Goal: Task Accomplishment & Management: Use online tool/utility

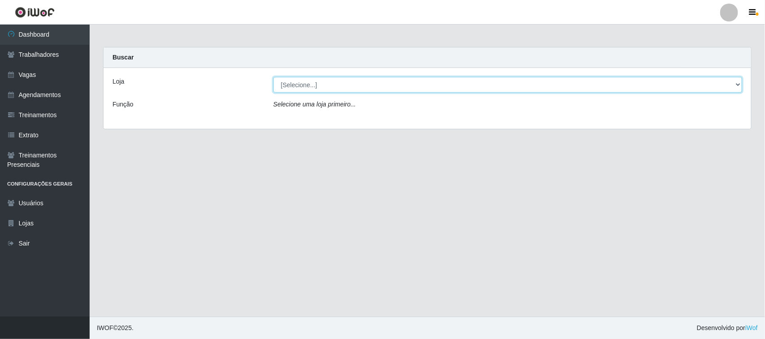
click at [304, 84] on select "[Selecione...] Nordestão - [GEOGRAPHIC_DATA]" at bounding box center [507, 85] width 468 height 16
select select "382"
click at [273, 77] on select "[Selecione...] Nordestão - [GEOGRAPHIC_DATA]" at bounding box center [507, 85] width 468 height 16
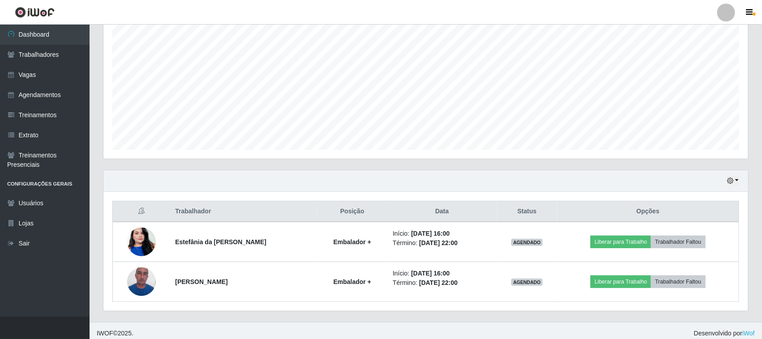
scroll to position [176, 0]
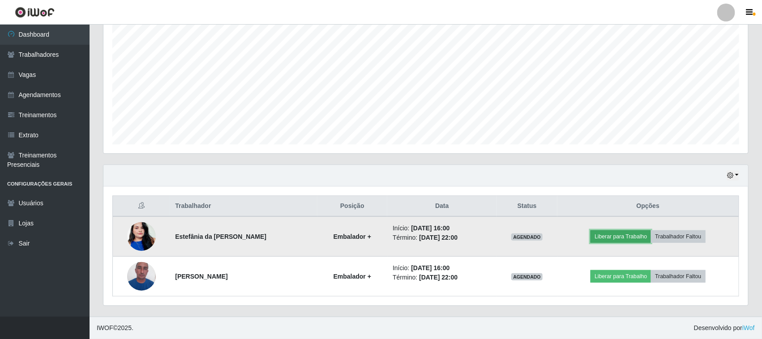
click at [635, 236] on button "Liberar para Trabalho" at bounding box center [621, 237] width 60 height 13
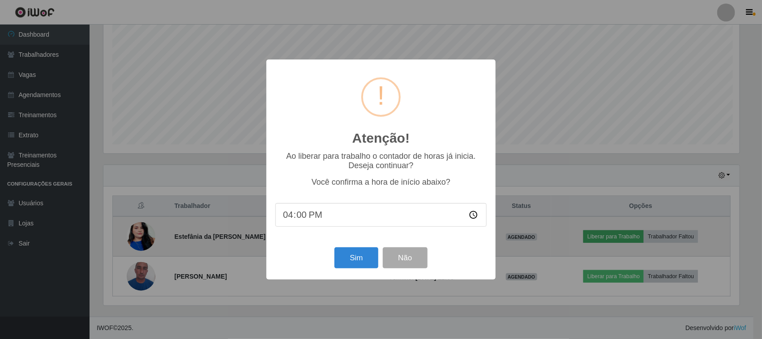
scroll to position [186, 639]
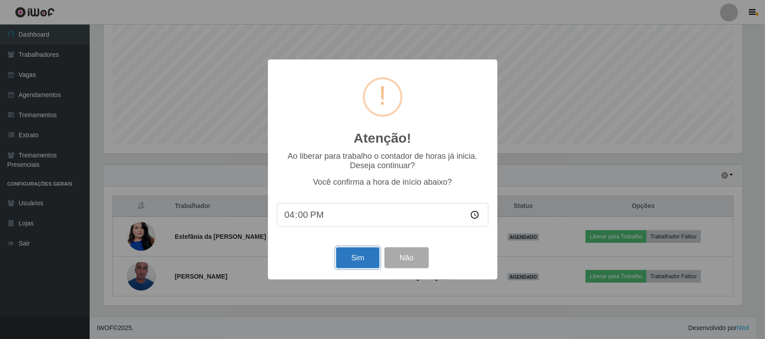
click at [364, 258] on button "Sim" at bounding box center [357, 258] width 43 height 21
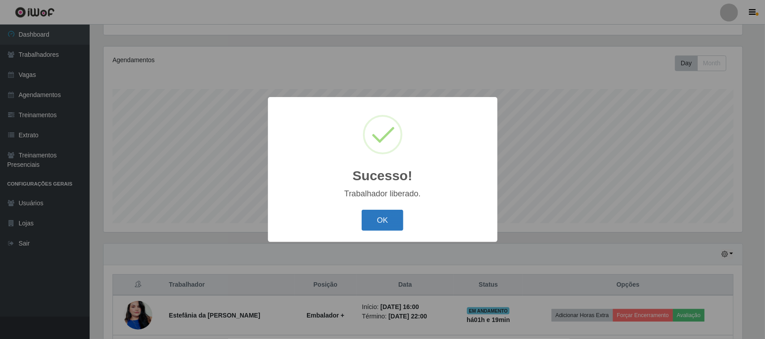
click at [364, 219] on button "OK" at bounding box center [382, 220] width 42 height 21
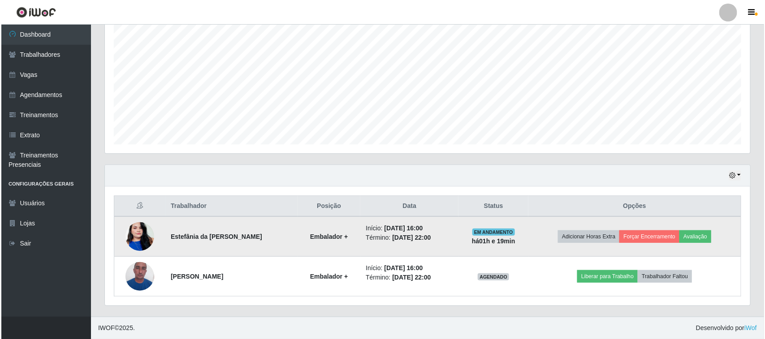
scroll to position [176, 0]
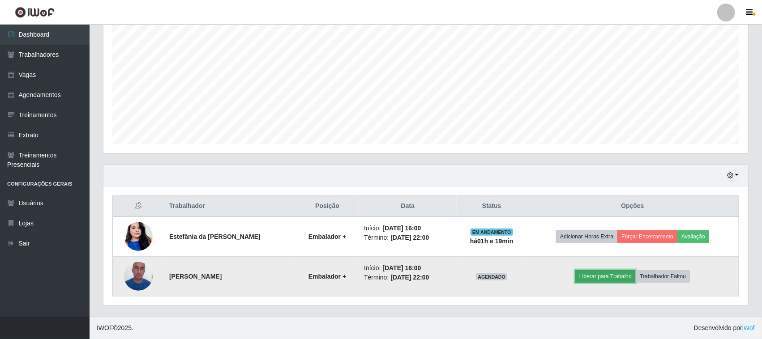
click at [601, 281] on button "Liberar para Trabalho" at bounding box center [606, 277] width 60 height 13
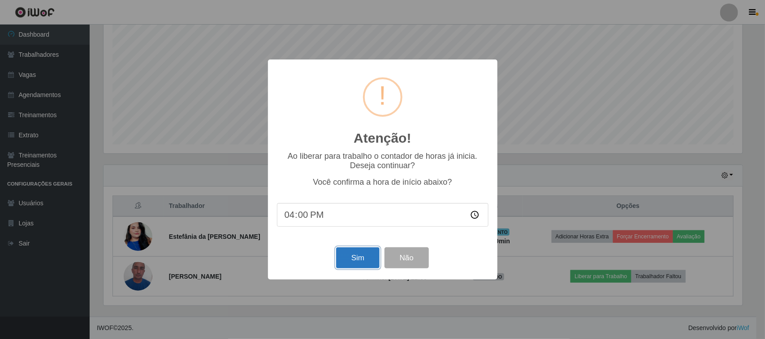
click at [357, 259] on button "Sim" at bounding box center [357, 258] width 43 height 21
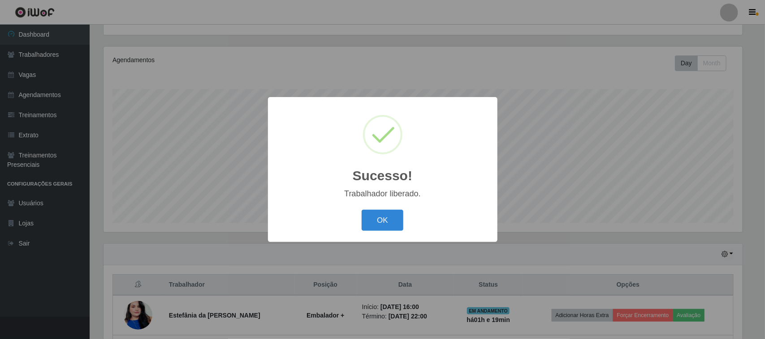
click at [376, 232] on div "OK Cancel" at bounding box center [382, 221] width 211 height 26
click at [375, 228] on button "OK" at bounding box center [382, 220] width 42 height 21
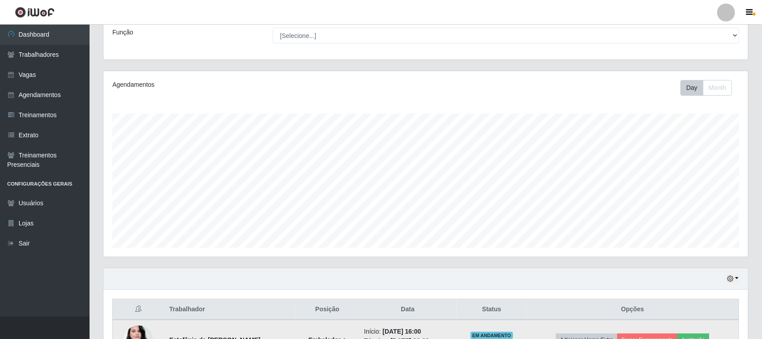
scroll to position [0, 0]
